Goal: Task Accomplishment & Management: Manage account settings

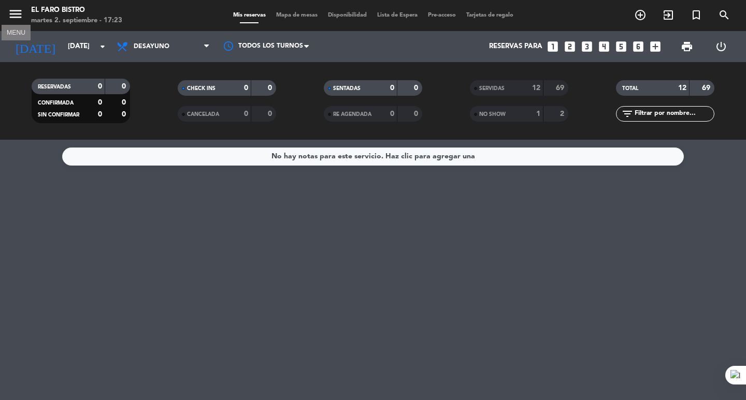
click at [15, 11] on icon "menu" at bounding box center [16, 14] width 16 height 16
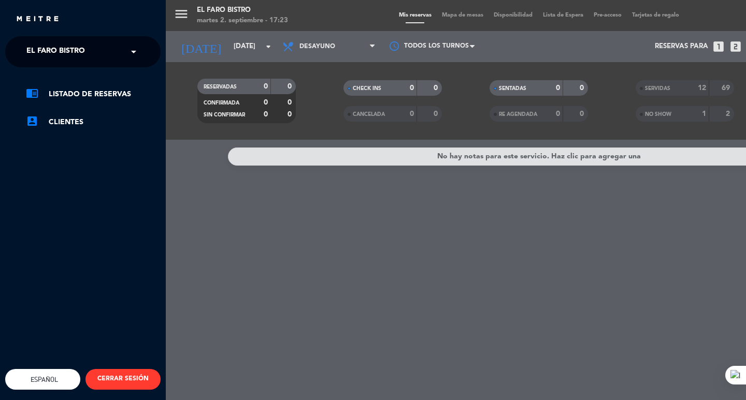
click at [138, 49] on span at bounding box center [136, 52] width 18 height 22
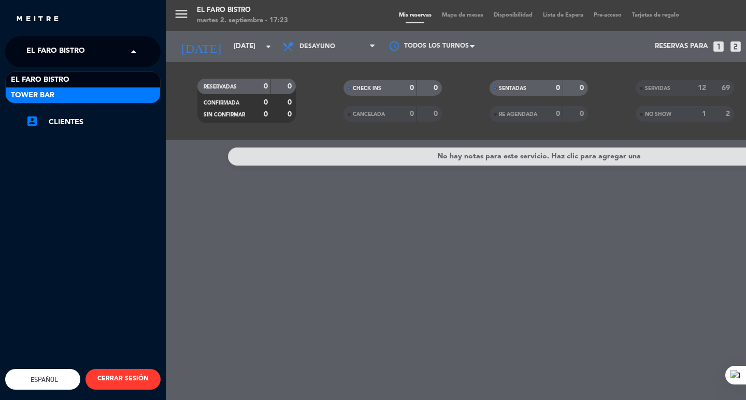
click at [122, 93] on div "Tower Bar" at bounding box center [83, 96] width 154 height 16
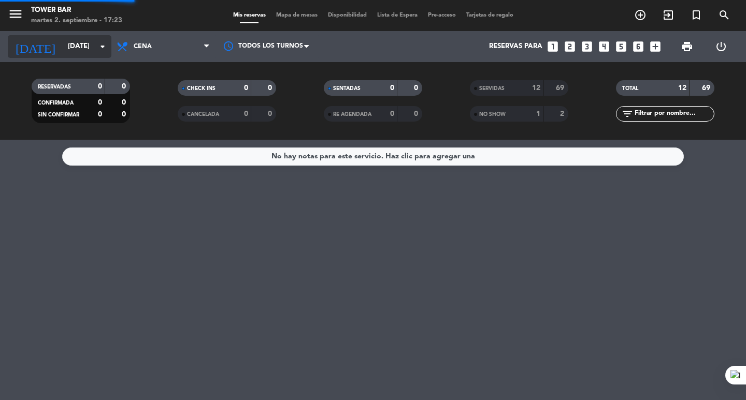
click at [89, 49] on input "[DATE] sep." at bounding box center [108, 46] width 91 height 19
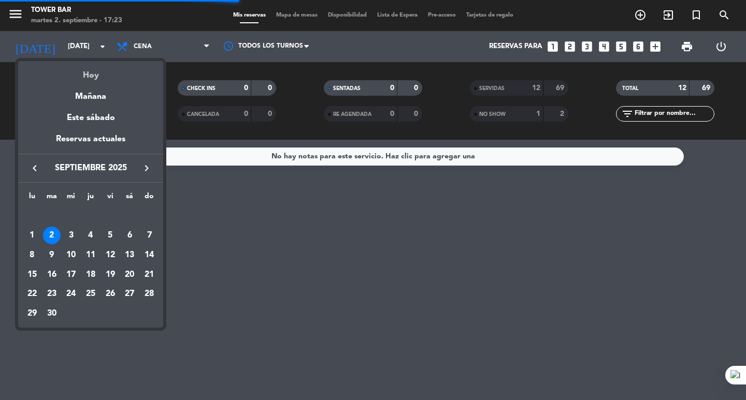
click at [91, 71] on div "Hoy" at bounding box center [90, 71] width 145 height 21
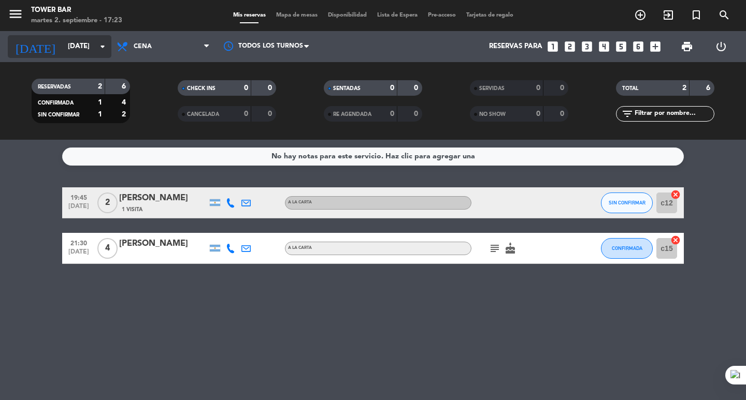
click at [82, 56] on div "today mar. 2 sep. arrow_drop_down" at bounding box center [60, 46] width 104 height 23
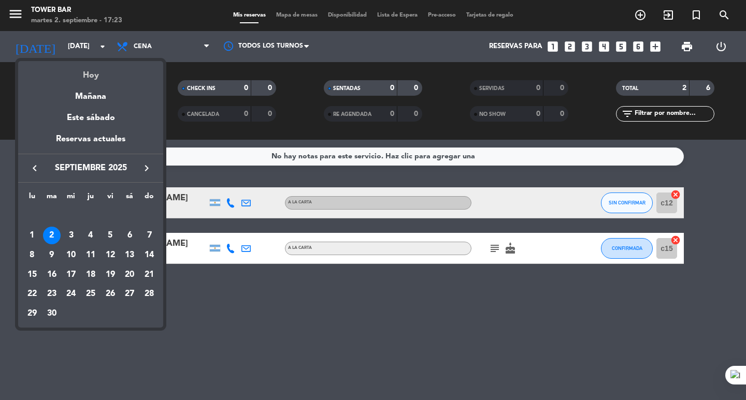
click at [89, 79] on div "Hoy" at bounding box center [90, 71] width 145 height 21
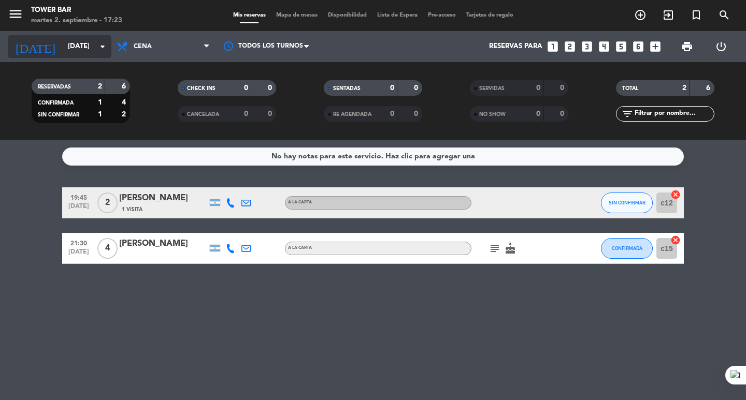
click at [81, 48] on input "[DATE] sep." at bounding box center [108, 46] width 91 height 19
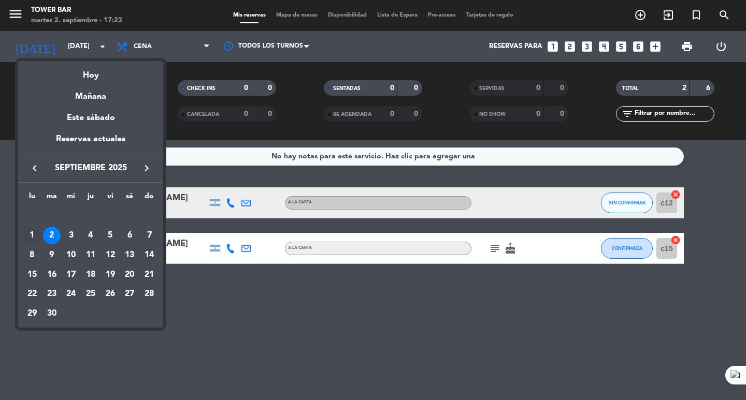
click at [33, 236] on div "1" at bounding box center [32, 236] width 18 height 18
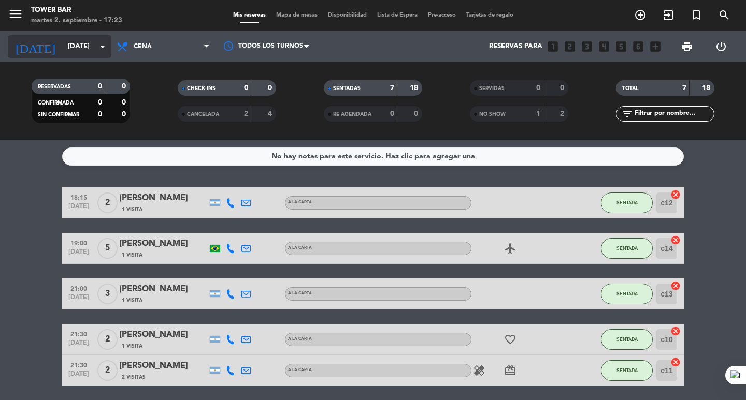
click at [97, 47] on icon "arrow_drop_down" at bounding box center [102, 46] width 12 height 12
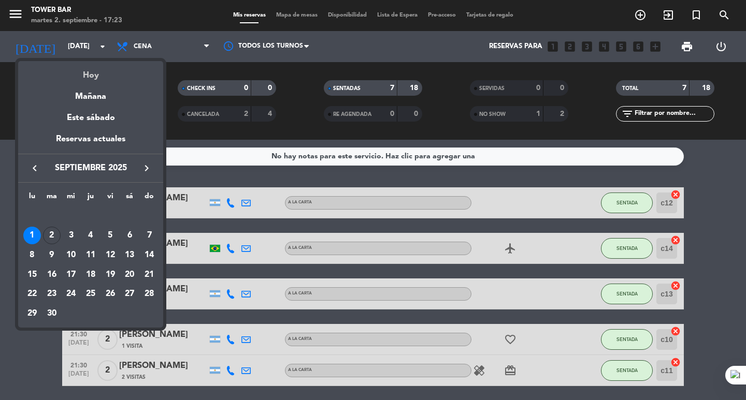
click at [94, 68] on div "Hoy" at bounding box center [90, 71] width 145 height 21
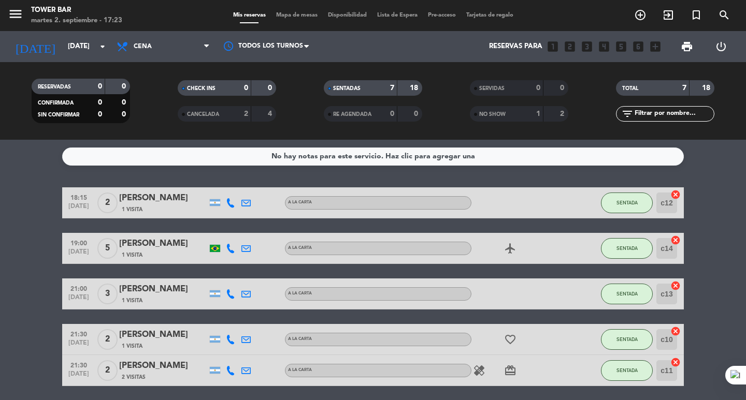
type input "[DATE] sep."
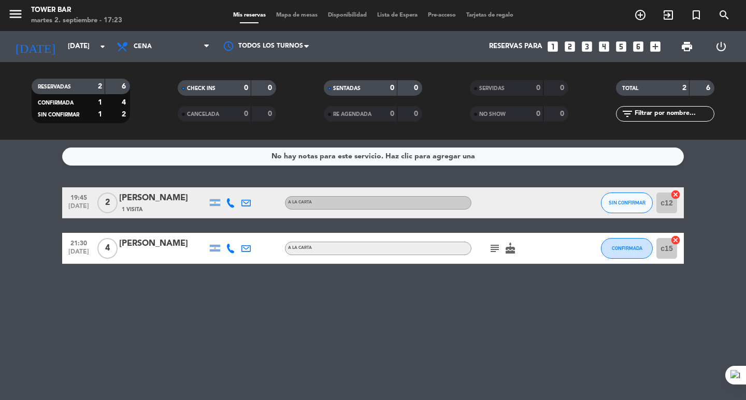
click at [493, 250] on icon "subject" at bounding box center [494, 248] width 12 height 12
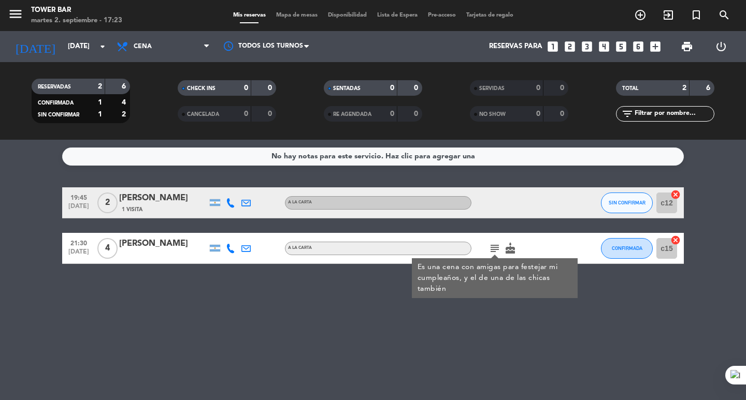
click at [328, 321] on div "No hay notas para este servicio. Haz clic para agregar una 19:45 sep. 2 2 Agust…" at bounding box center [373, 270] width 746 height 261
